Goal: Information Seeking & Learning: Learn about a topic

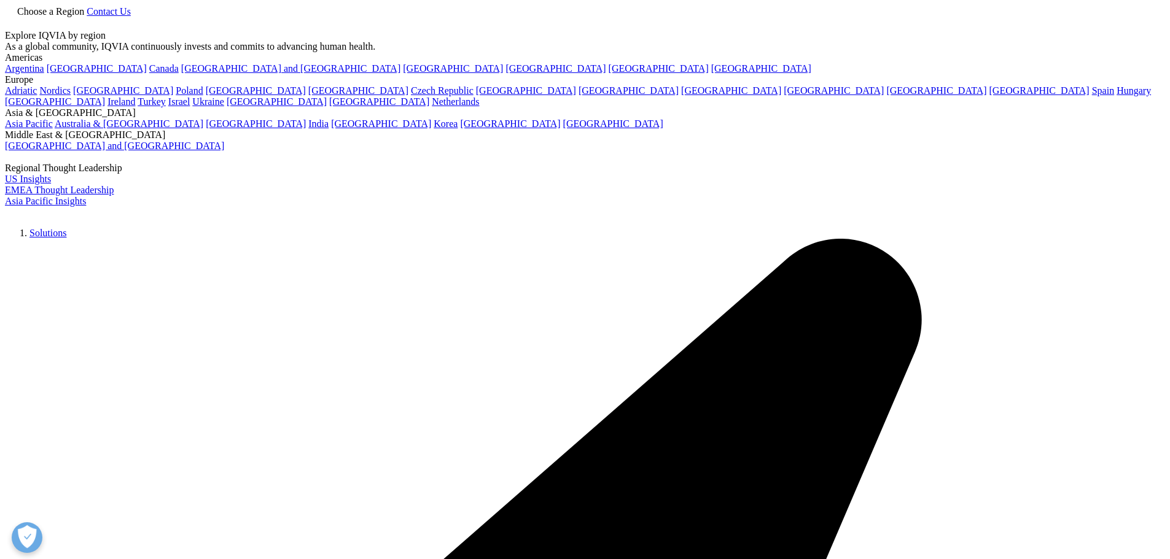
scroll to position [2575, 725]
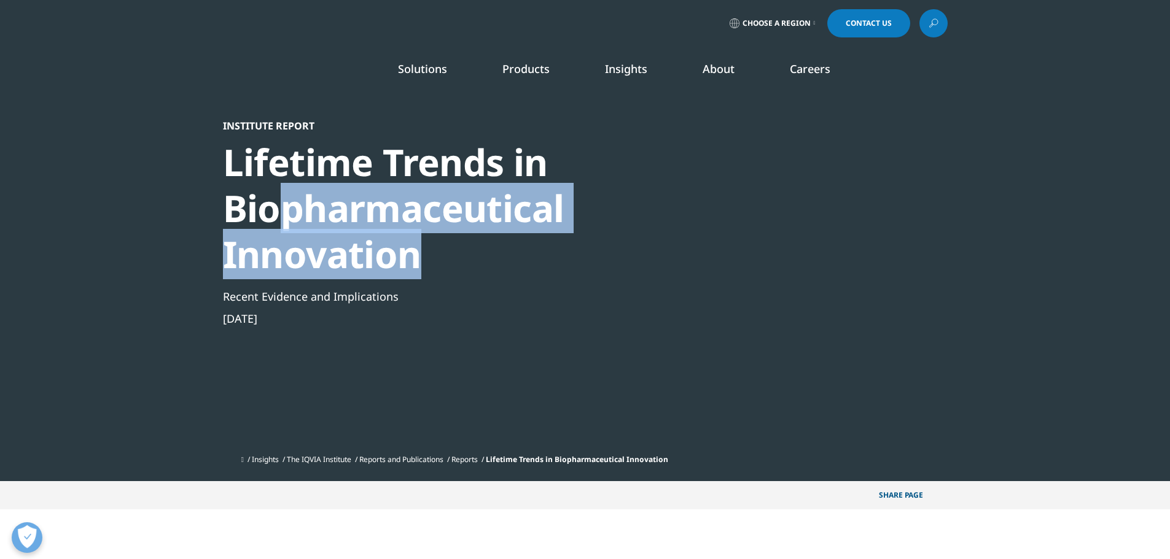
drag, startPoint x: 284, startPoint y: 217, endPoint x: 430, endPoint y: 259, distance: 152.0
click at [430, 259] on div "​Lifetime Trends in Biopharmaceutical Innovation" at bounding box center [433, 208] width 421 height 138
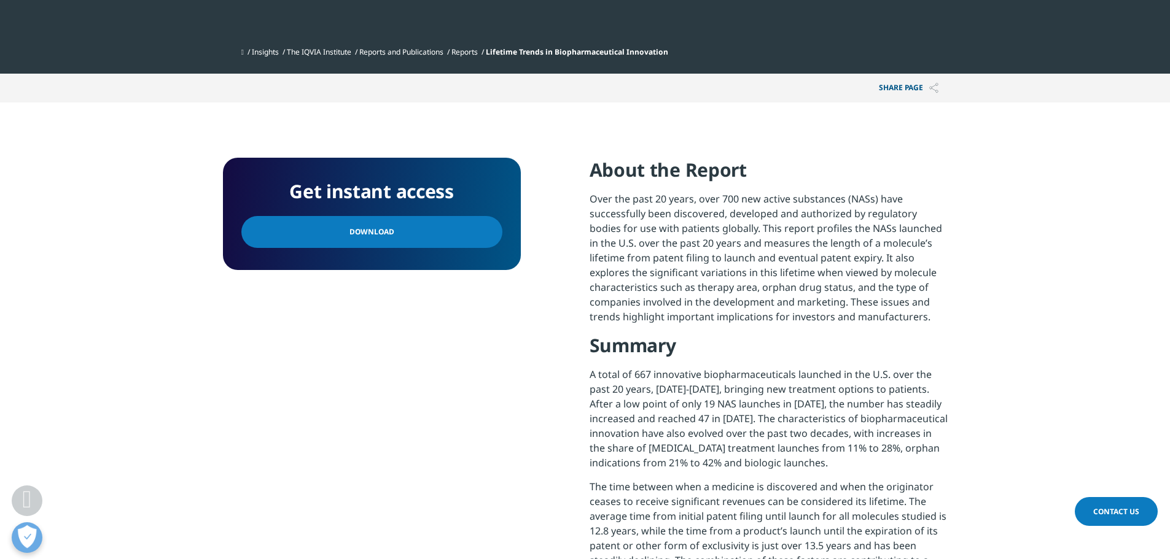
scroll to position [430, 0]
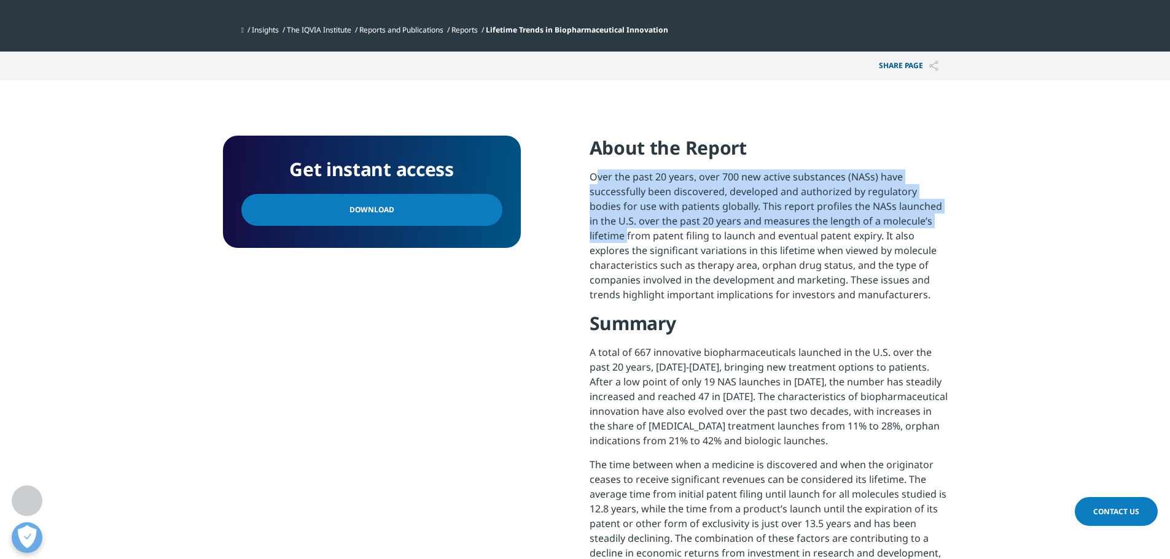
drag, startPoint x: 590, startPoint y: 178, endPoint x: 992, endPoint y: 217, distance: 404.7
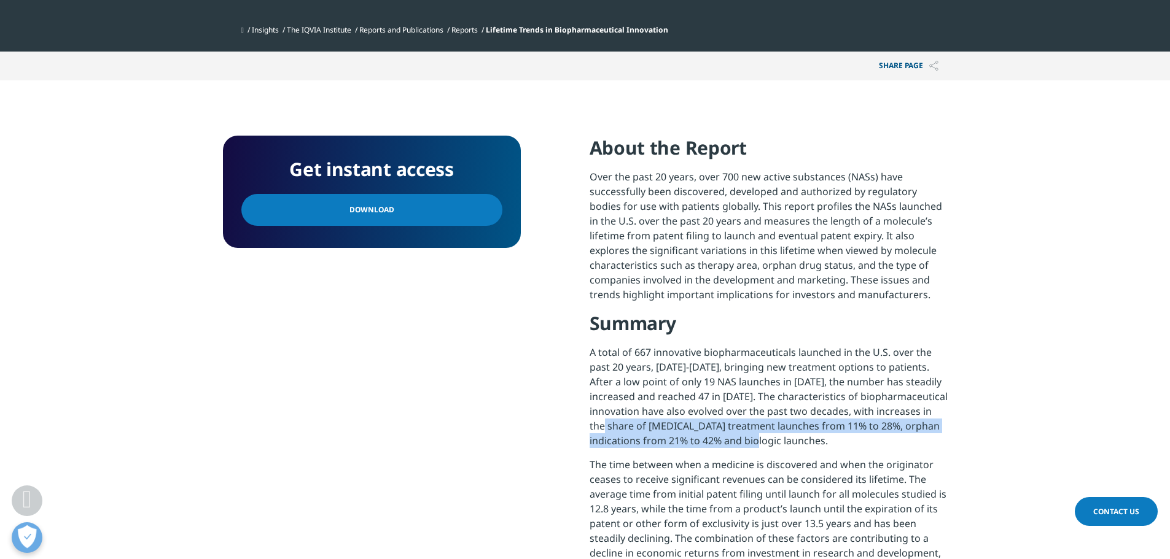
drag, startPoint x: 926, startPoint y: 413, endPoint x: 961, endPoint y: 442, distance: 45.4
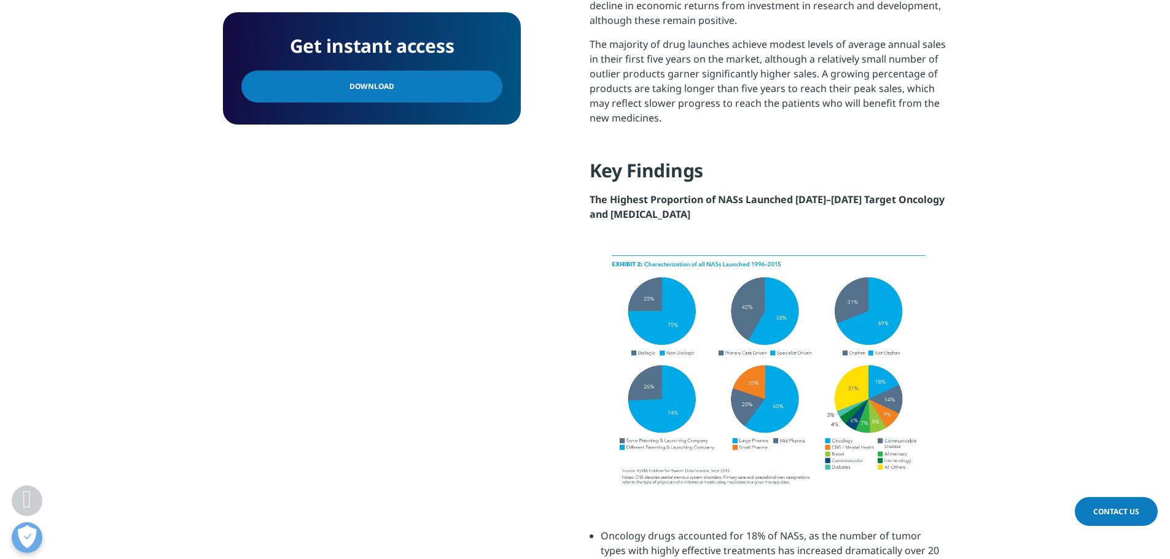
scroll to position [983, 0]
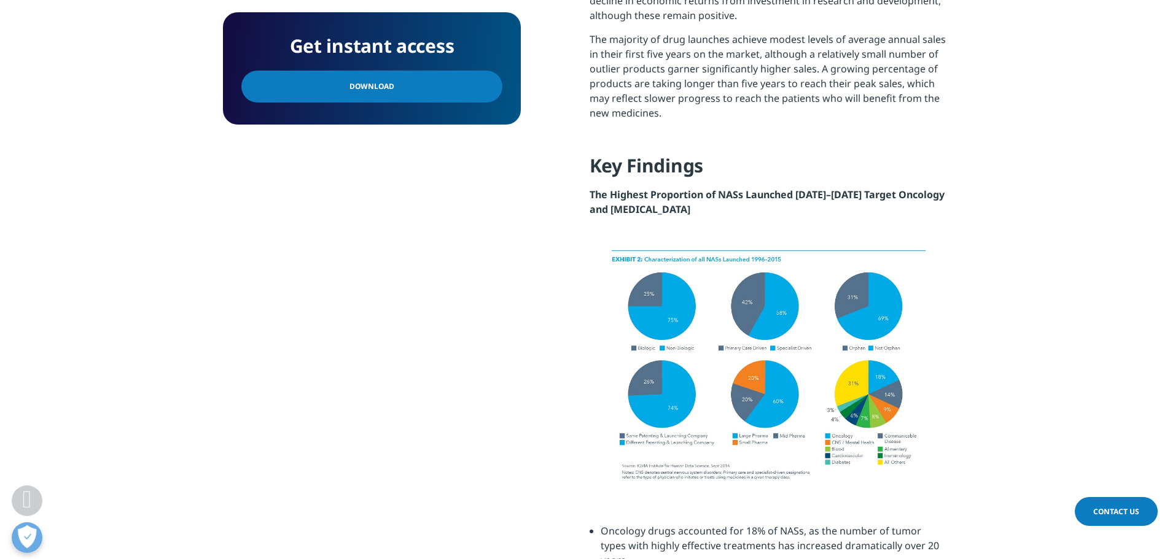
click at [667, 392] on img at bounding box center [769, 365] width 358 height 255
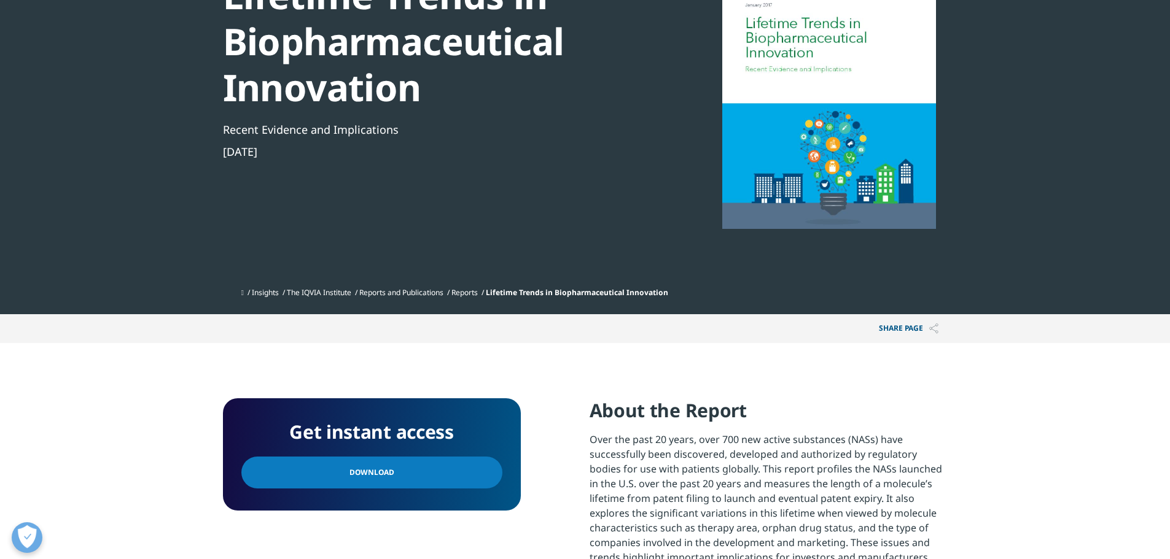
scroll to position [0, 0]
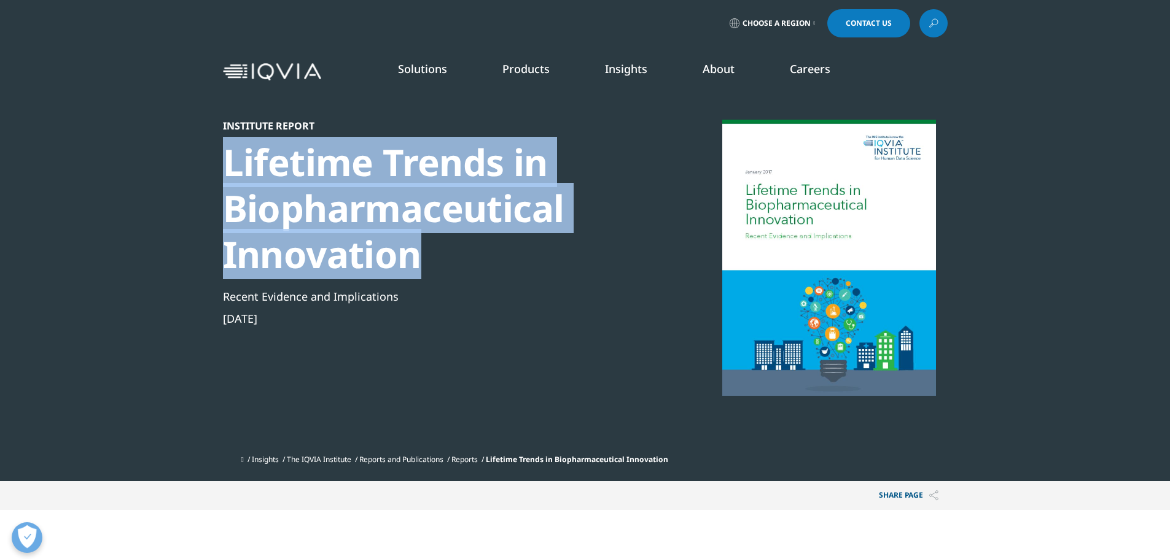
drag, startPoint x: 222, startPoint y: 161, endPoint x: 440, endPoint y: 257, distance: 237.9
click at [440, 257] on section "Institute Report ​Lifetime Trends in Biopharmaceutical Innovation Recent Eviden…" at bounding box center [585, 240] width 1170 height 481
copy div "​Lifetime Trends in Biopharmaceutical Innovation"
click at [645, 155] on img "Primary" at bounding box center [616, 155] width 115 height 67
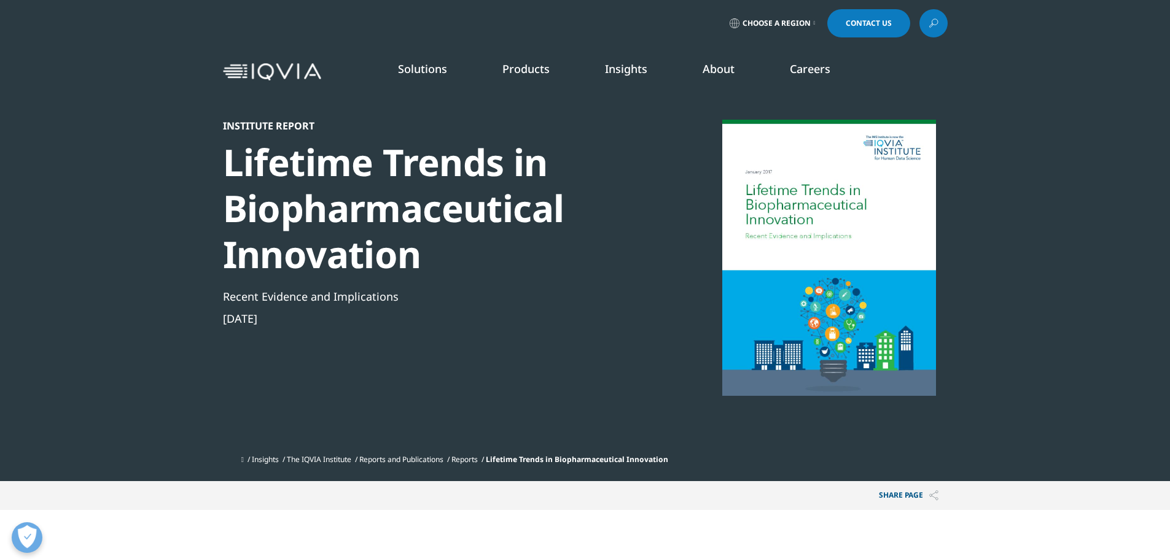
click at [626, 294] on div "Recent Evidence and Implications" at bounding box center [433, 296] width 421 height 15
